Goal: Find specific page/section: Find specific page/section

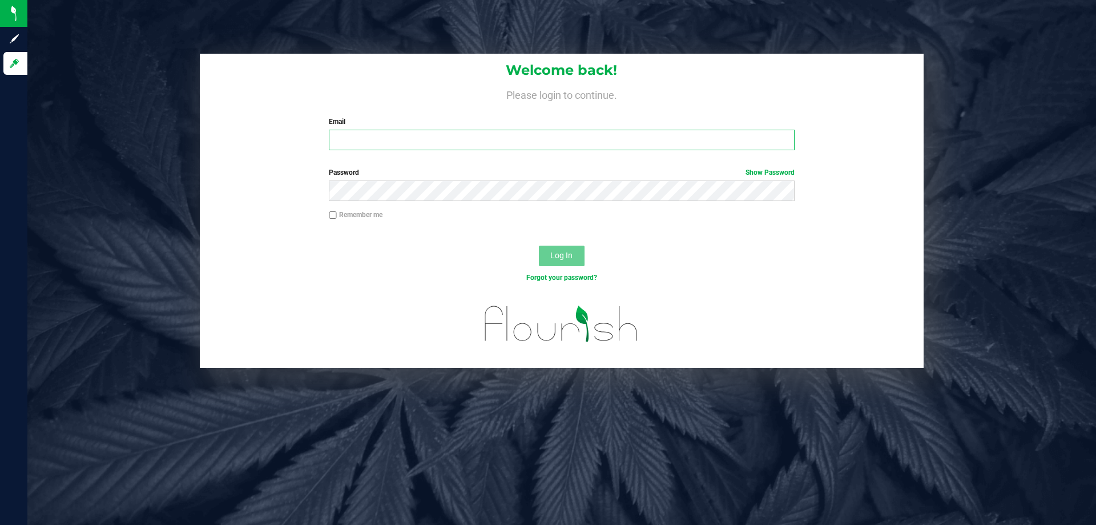
click at [555, 142] on input "Email" at bounding box center [561, 140] width 465 height 21
type input "[EMAIL_ADDRESS][DOMAIN_NAME]"
click at [539, 245] on button "Log In" at bounding box center [562, 255] width 46 height 21
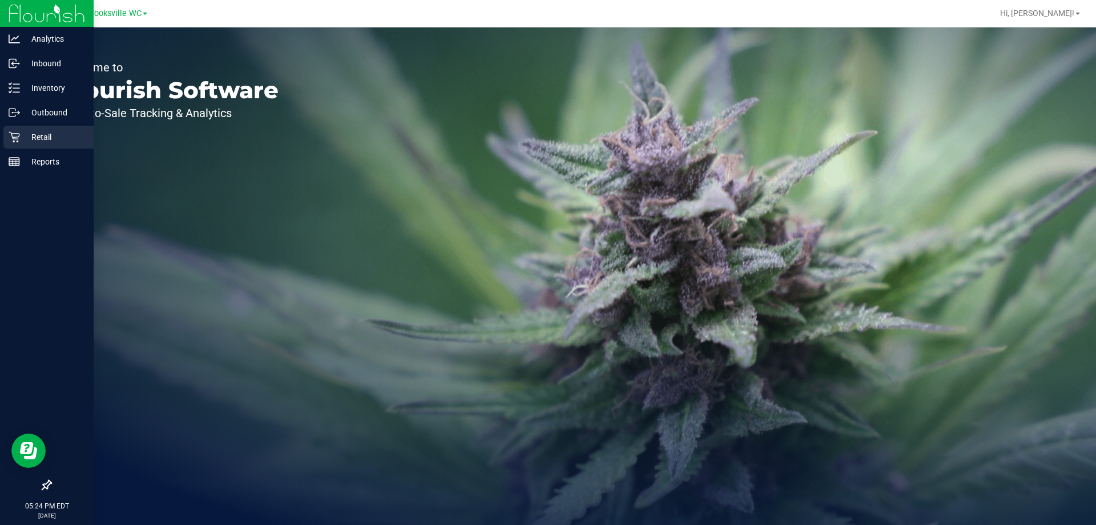
click at [22, 137] on p "Retail" at bounding box center [54, 137] width 69 height 14
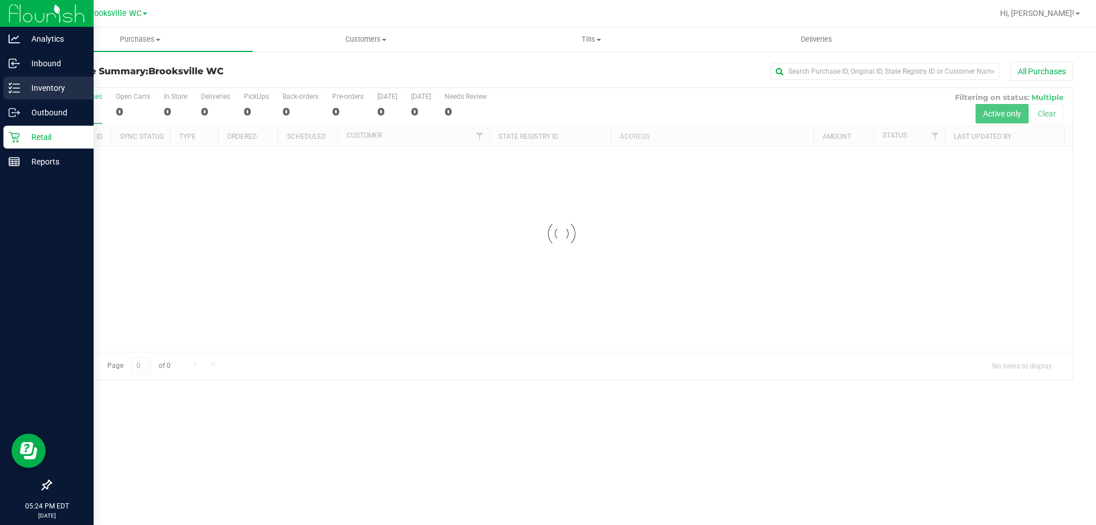
click at [41, 91] on p "Inventory" at bounding box center [54, 88] width 69 height 14
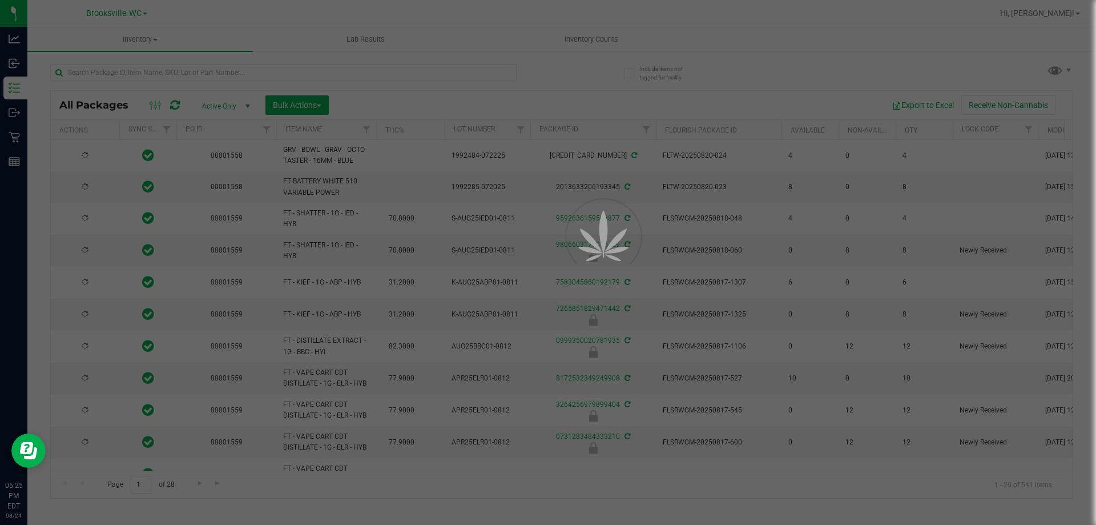
click at [176, 67] on div at bounding box center [548, 262] width 1096 height 525
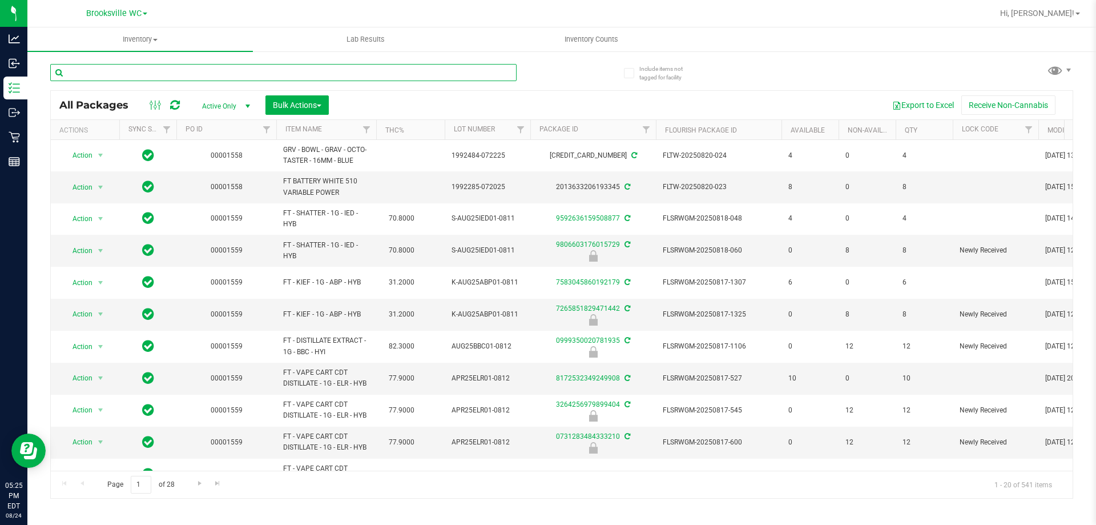
click at [177, 70] on input "text" at bounding box center [283, 72] width 466 height 17
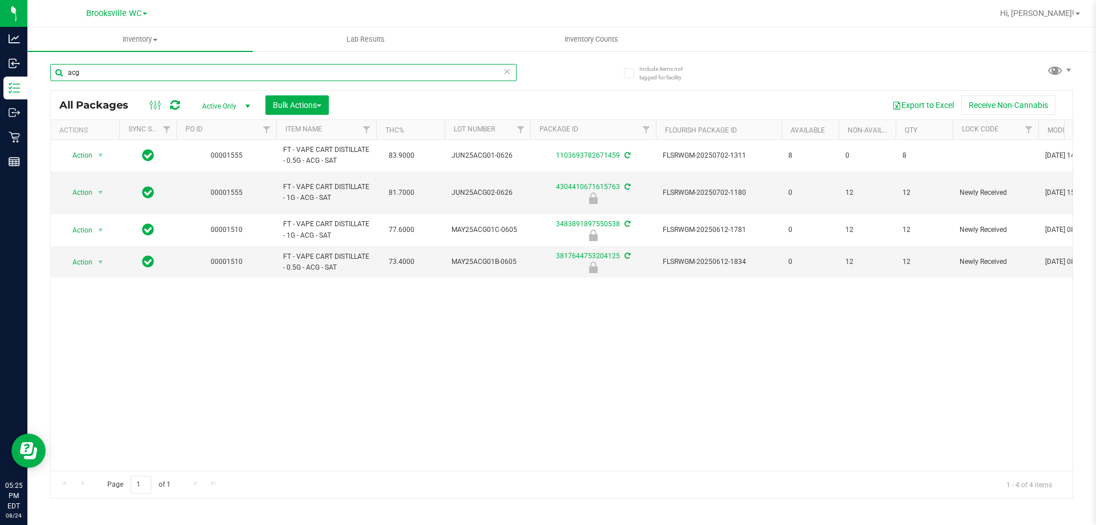
type input "acg"
drag, startPoint x: 533, startPoint y: 337, endPoint x: 540, endPoint y: 337, distance: 6.9
click at [536, 337] on div "Action Action Adjust qty Create package Edit attributes Global inventory Locate…" at bounding box center [562, 305] width 1022 height 331
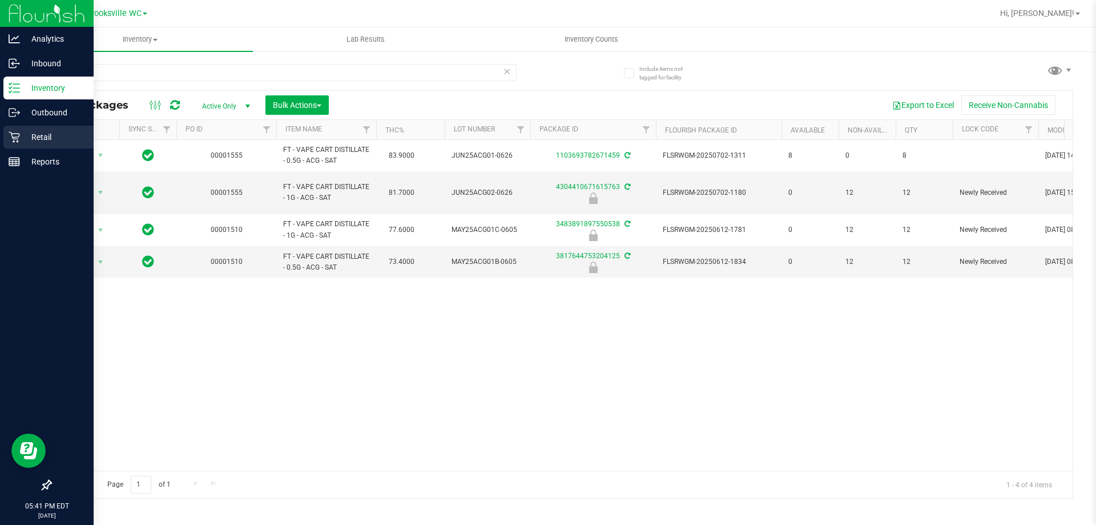
click at [30, 136] on p "Retail" at bounding box center [54, 137] width 69 height 14
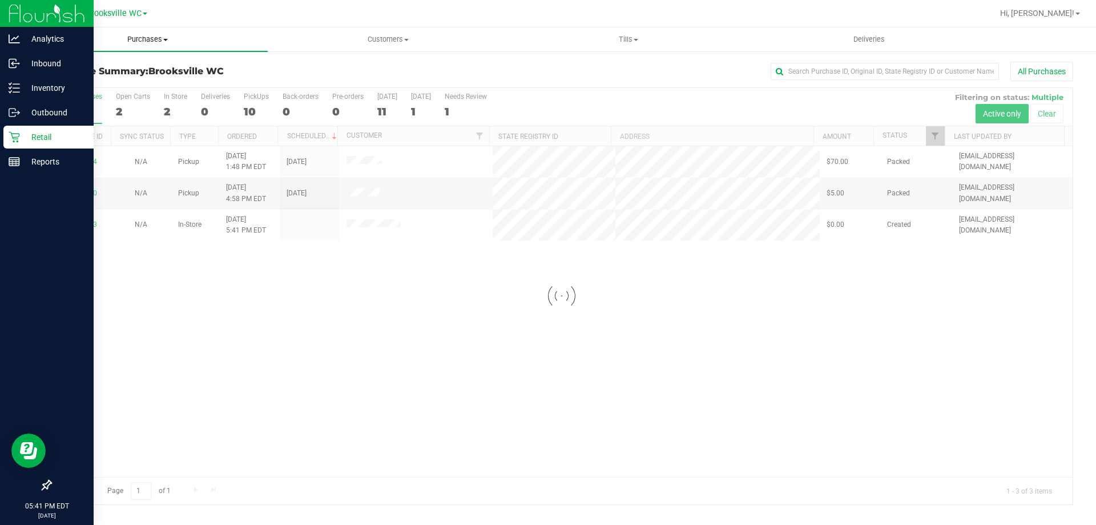
click at [148, 37] on span "Purchases" at bounding box center [147, 39] width 240 height 10
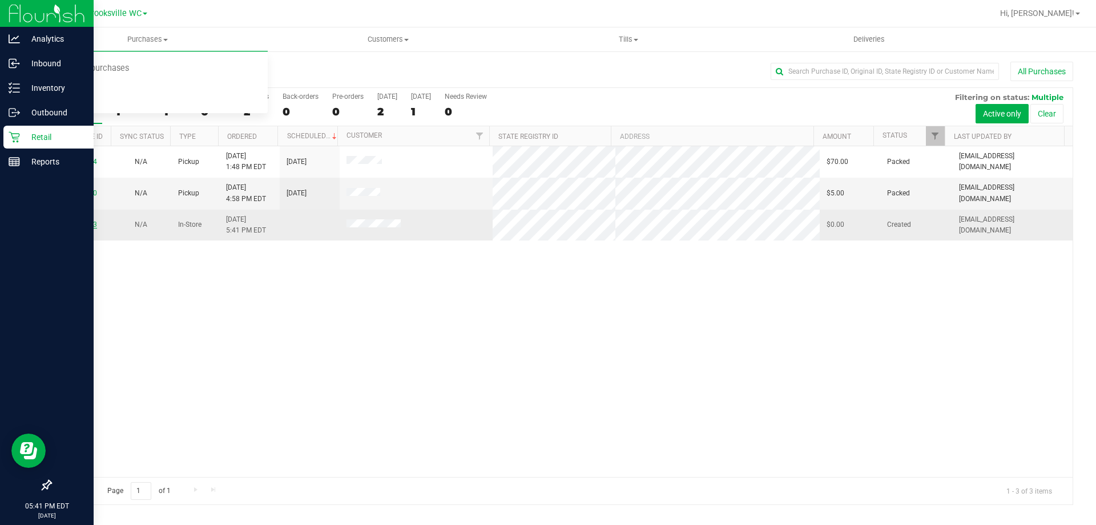
click at [87, 225] on link "11841123" at bounding box center [81, 224] width 32 height 8
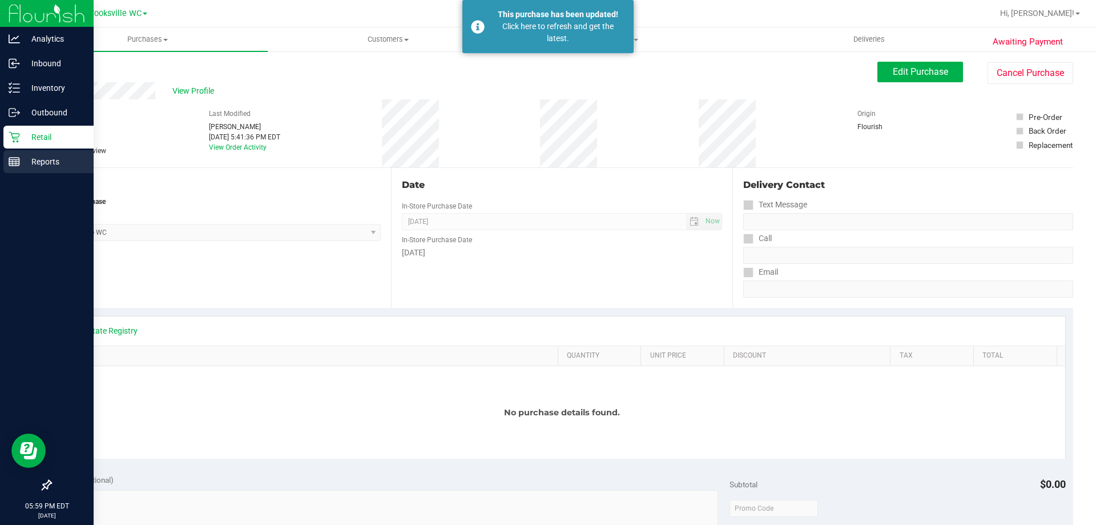
click at [40, 164] on p "Reports" at bounding box center [54, 162] width 69 height 14
